Goal: Task Accomplishment & Management: Manage account settings

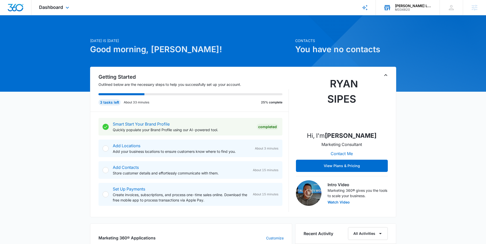
click at [429, 8] on div "M334820" at bounding box center [413, 10] width 37 height 4
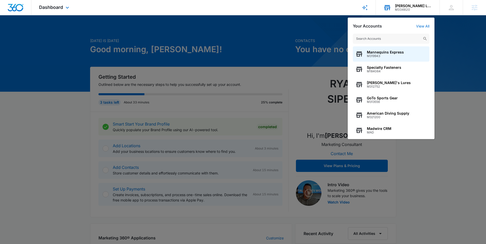
click at [365, 39] on input "text" at bounding box center [391, 39] width 77 height 10
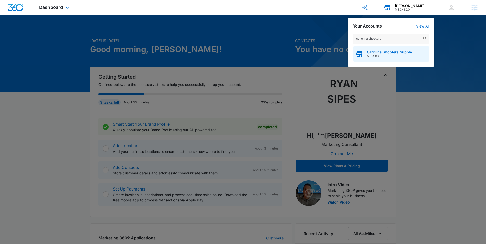
type input "carolina shooters"
click at [384, 55] on span "M329838" at bounding box center [389, 56] width 45 height 4
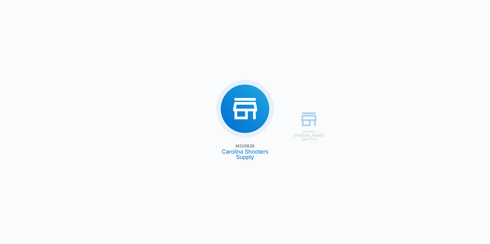
click at [246, 107] on div "M334820 Potts Law Firm M329838 Carolina Shooters Supply" at bounding box center [245, 122] width 490 height 244
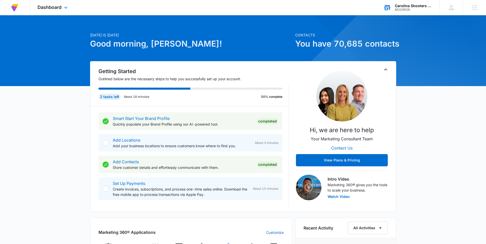
scroll to position [7, 0]
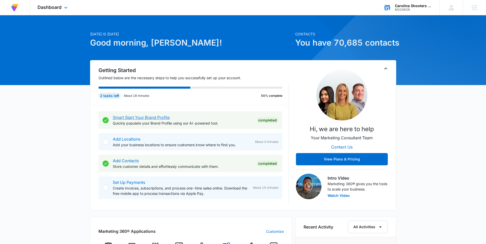
click at [134, 118] on link "Smart Start Your Brand Profile" at bounding box center [141, 117] width 57 height 5
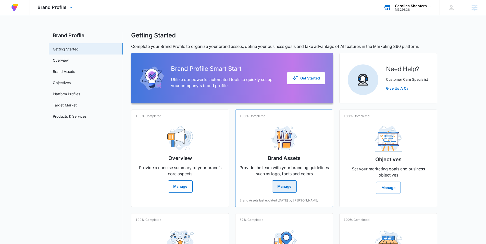
click at [286, 184] on button "Manage" at bounding box center [284, 187] width 25 height 12
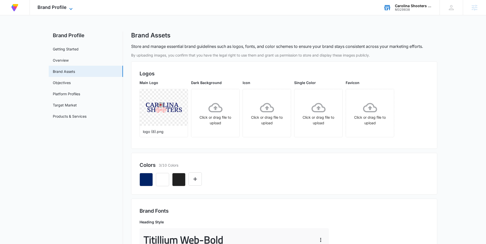
click at [73, 8] on icon at bounding box center [71, 9] width 6 height 6
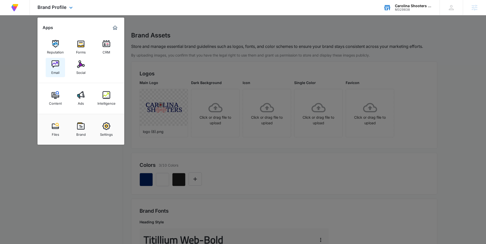
click at [59, 68] on link "Email" at bounding box center [55, 67] width 19 height 19
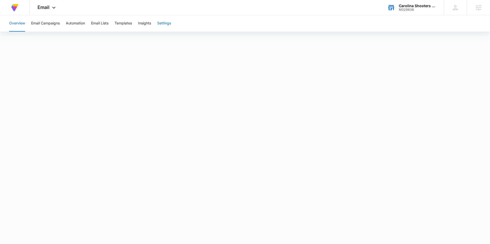
click at [163, 23] on button "Settings" at bounding box center [164, 23] width 14 height 16
